Goal: Find contact information

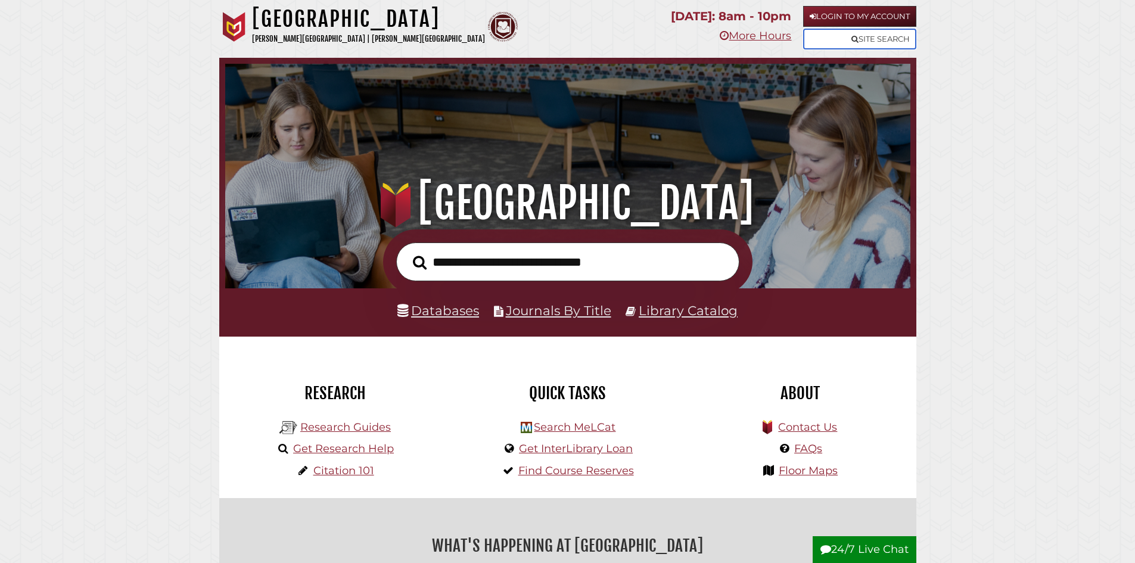
click at [874, 43] on link "Site Search" at bounding box center [859, 39] width 113 height 21
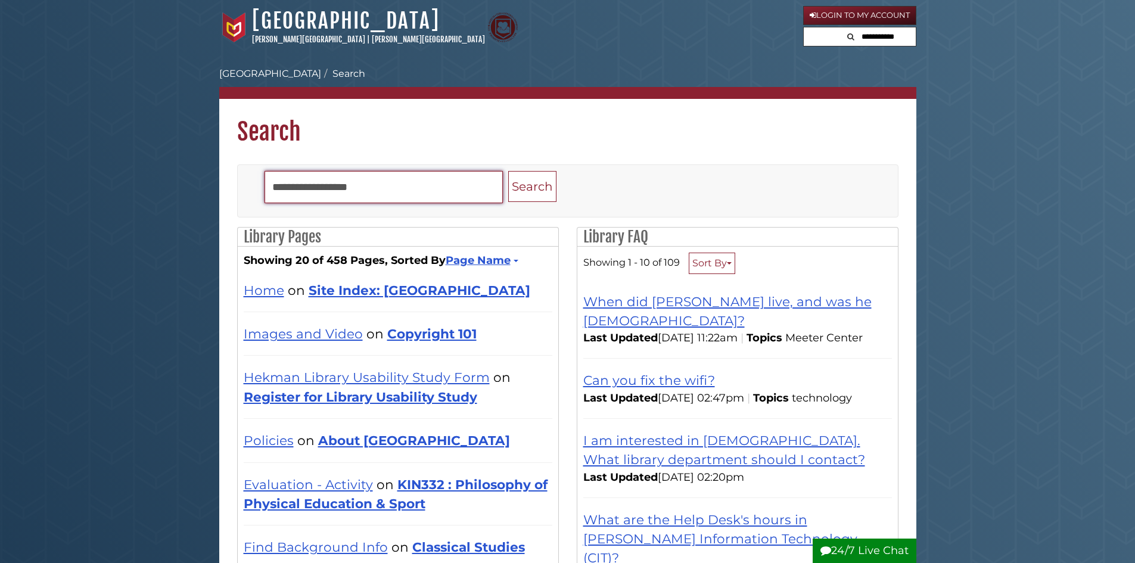
click at [362, 186] on input "Search" at bounding box center [383, 187] width 238 height 32
click at [508, 171] on button "Search" at bounding box center [532, 187] width 48 height 32
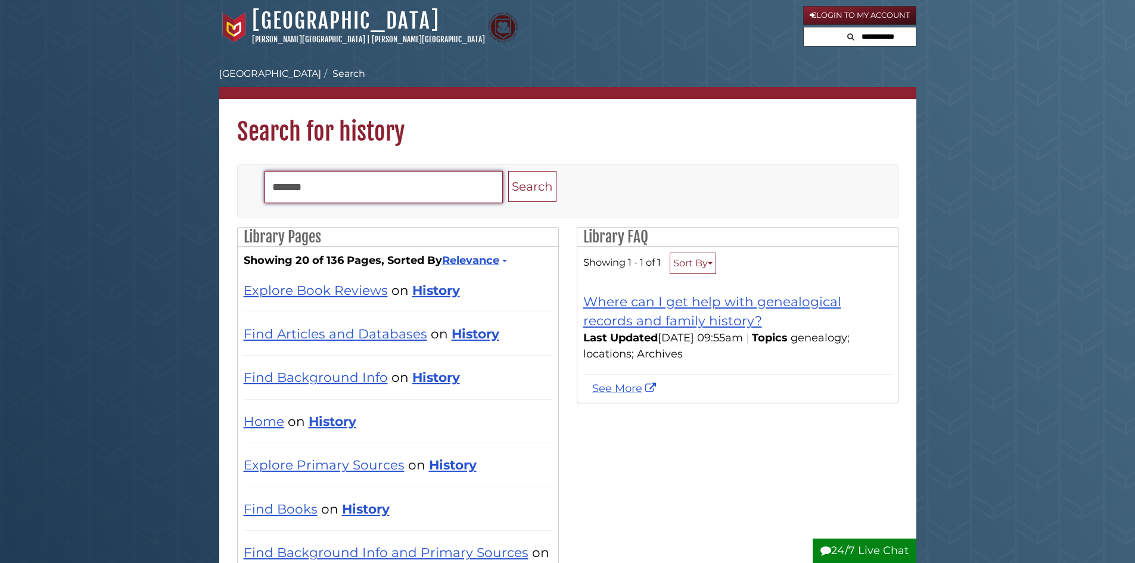
drag, startPoint x: 342, startPoint y: 183, endPoint x: 58, endPoint y: 210, distance: 284.7
type input "*****"
click at [508, 171] on button "Search" at bounding box center [532, 187] width 48 height 32
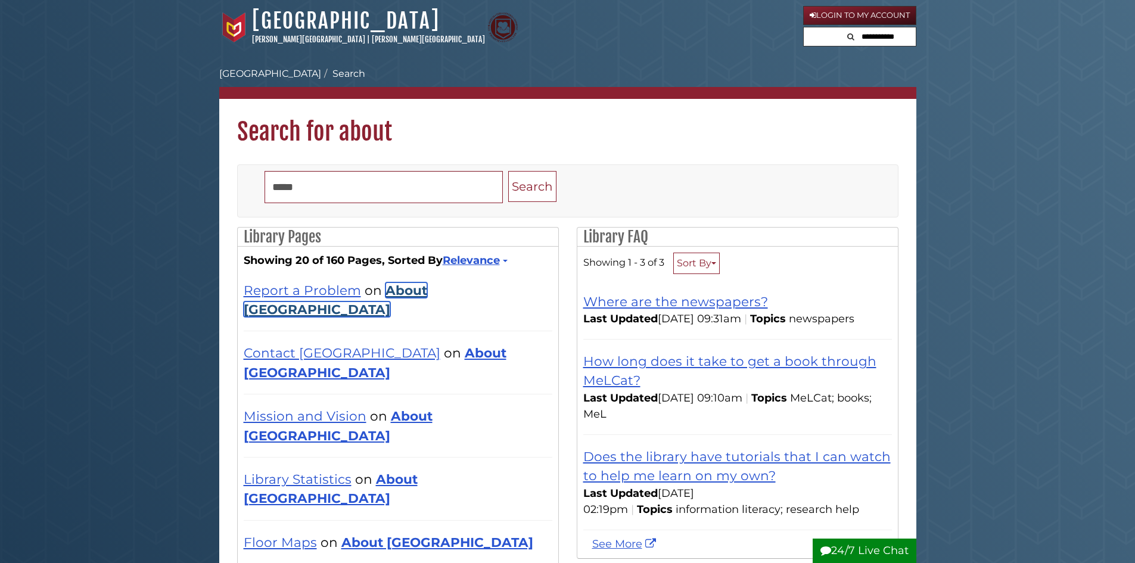
drag, startPoint x: 436, startPoint y: 288, endPoint x: 549, endPoint y: 339, distance: 124.2
click at [427, 288] on link "About Hekman Library" at bounding box center [335, 299] width 183 height 35
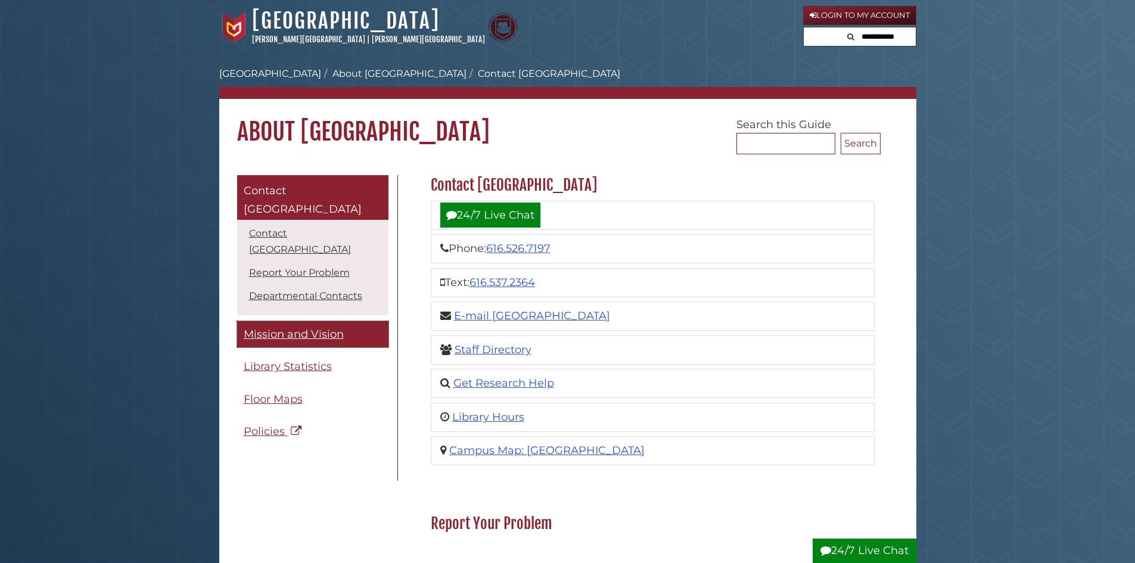
click at [312, 328] on span "Mission and Vision" at bounding box center [294, 334] width 100 height 13
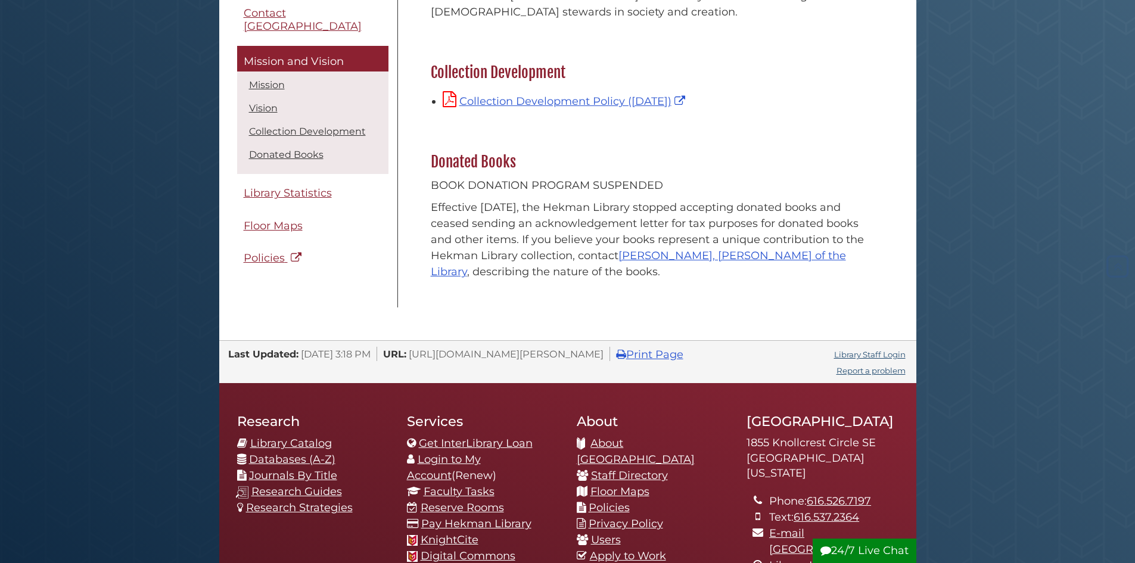
scroll to position [357, 0]
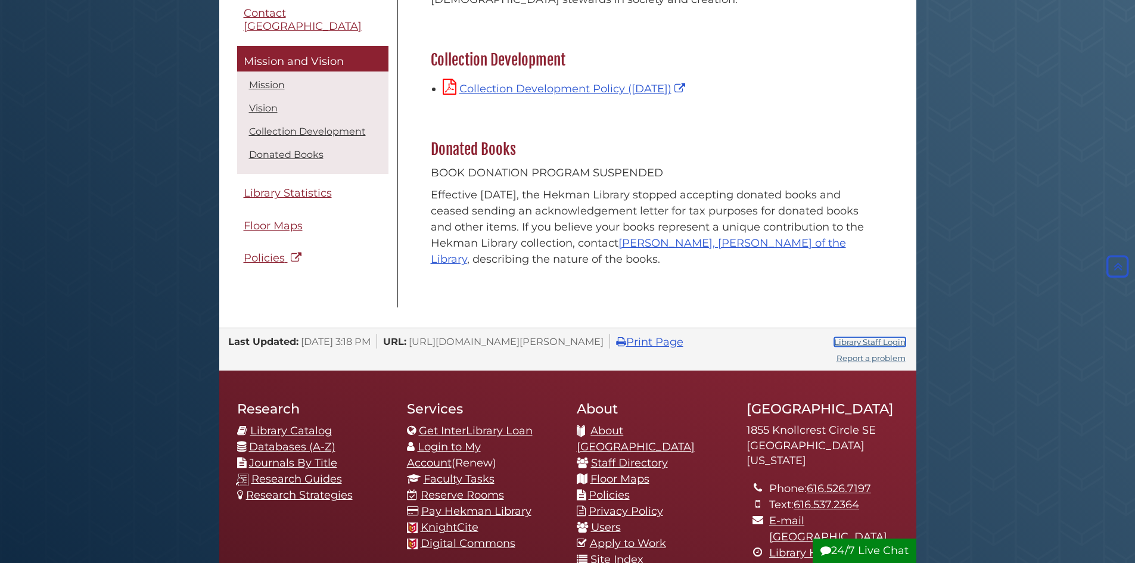
click at [871, 344] on link "Library Staff Login" at bounding box center [869, 342] width 71 height 10
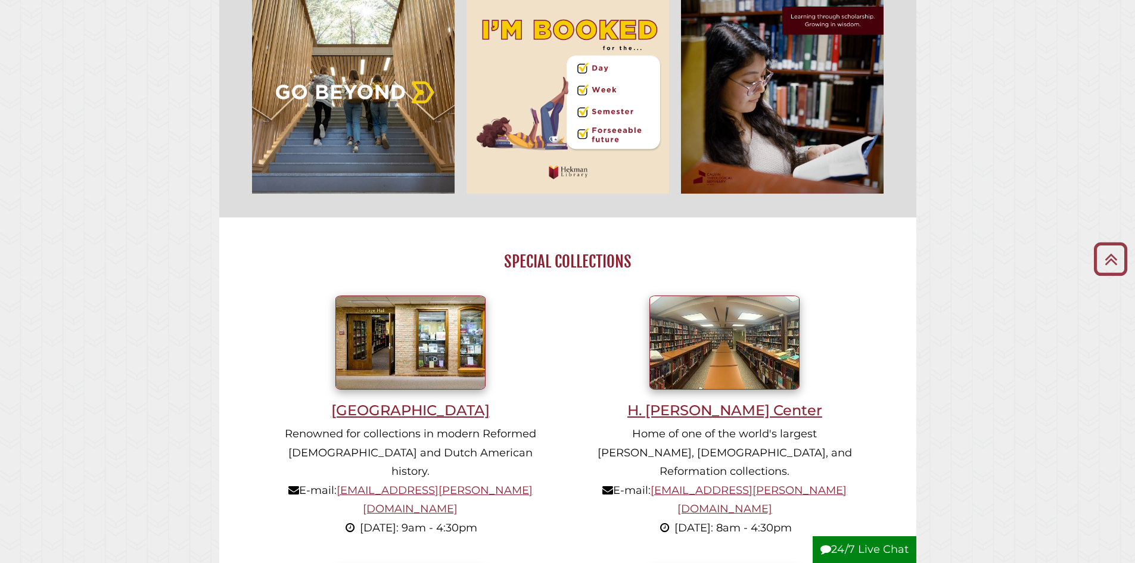
scroll to position [715, 0]
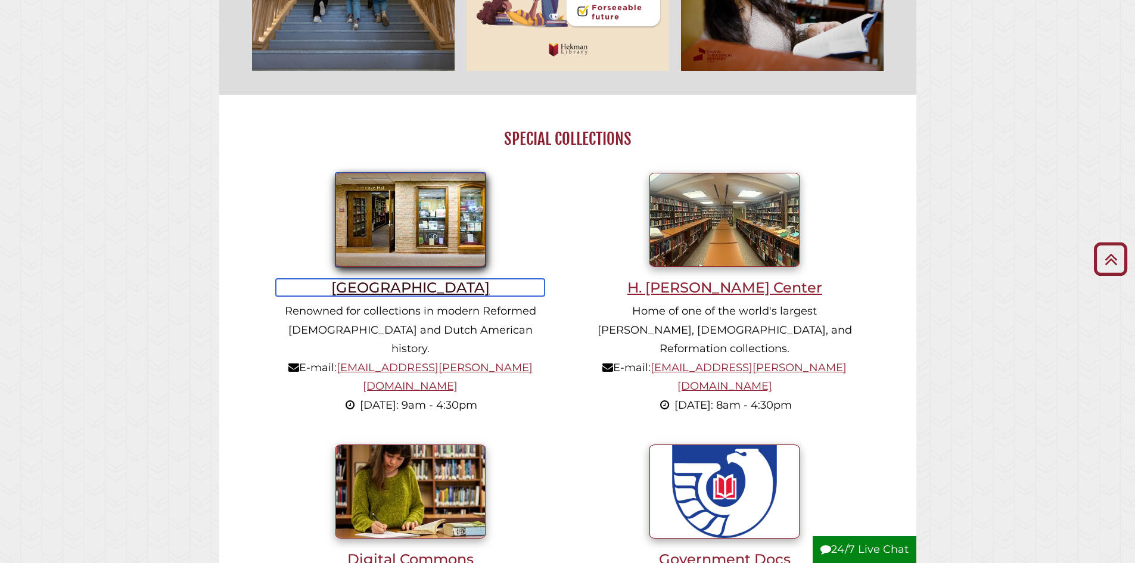
click at [401, 256] on img at bounding box center [410, 220] width 150 height 94
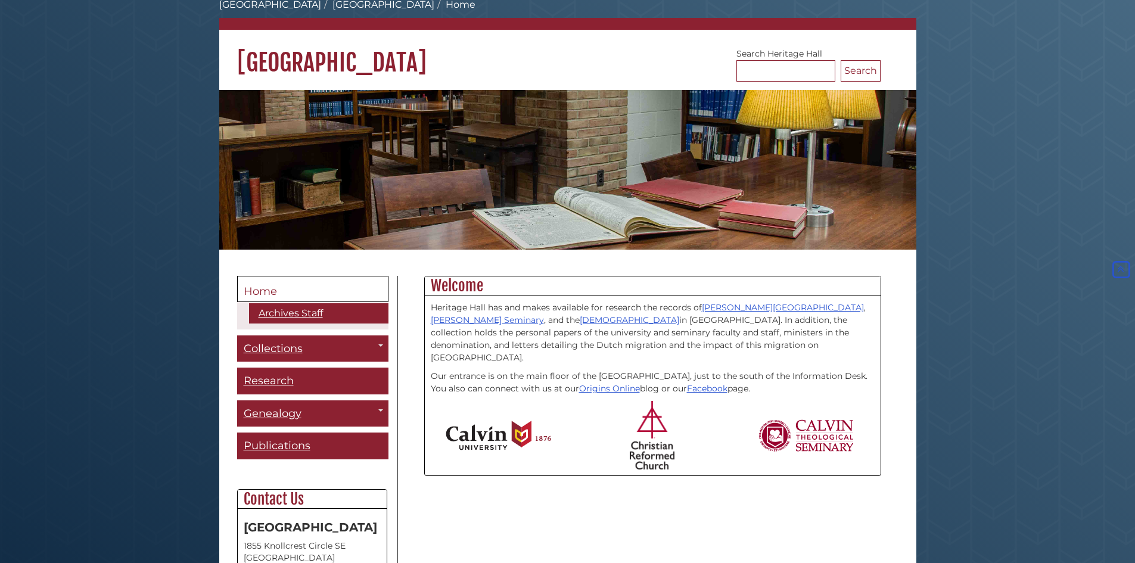
scroll to position [32, 0]
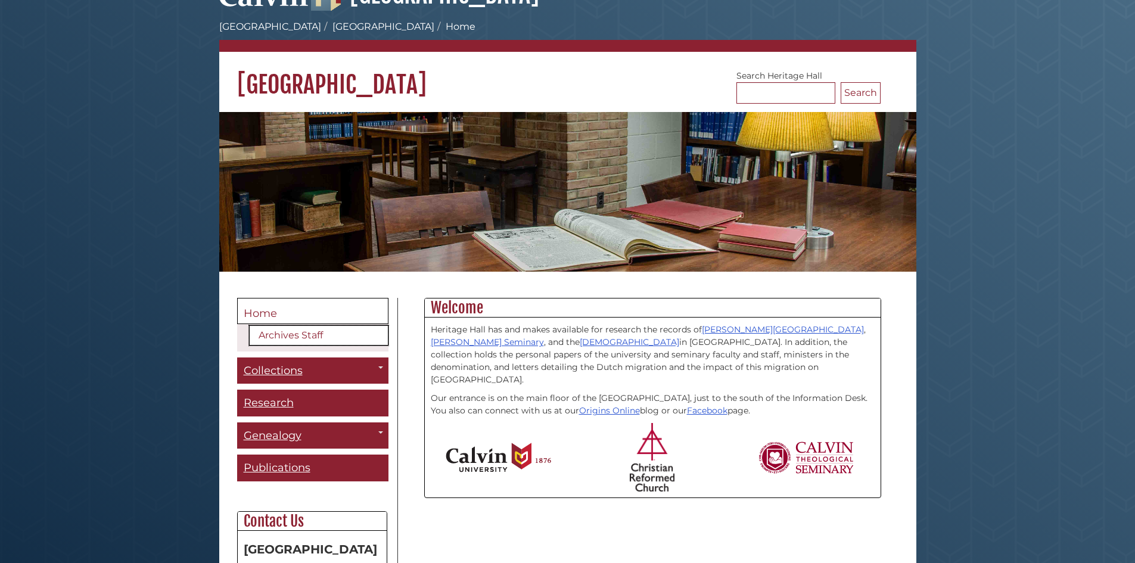
click at [360, 338] on link "Archives Staff" at bounding box center [318, 335] width 139 height 20
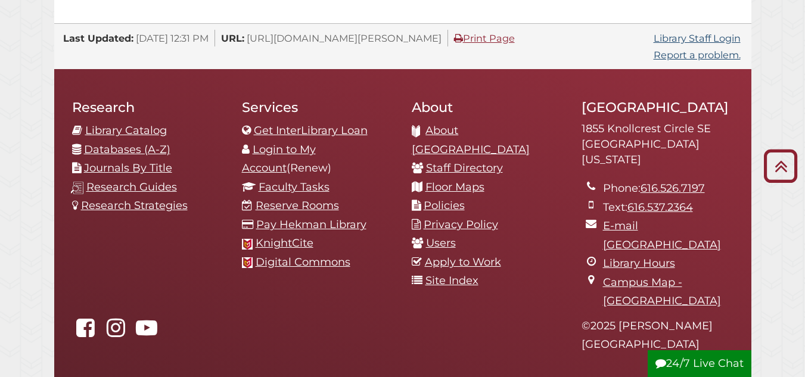
scroll to position [1336, 0]
